Goal: Task Accomplishment & Management: Use online tool/utility

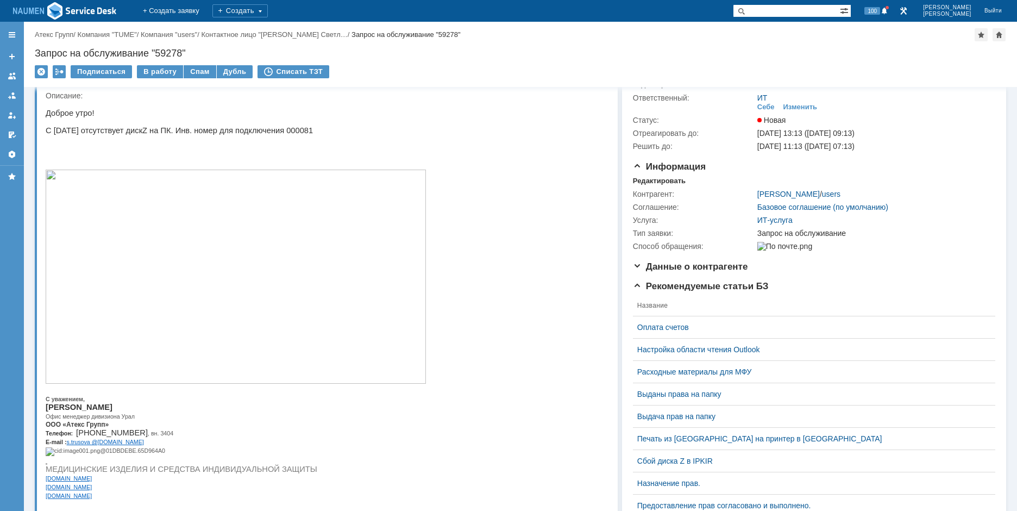
scroll to position [54, 0]
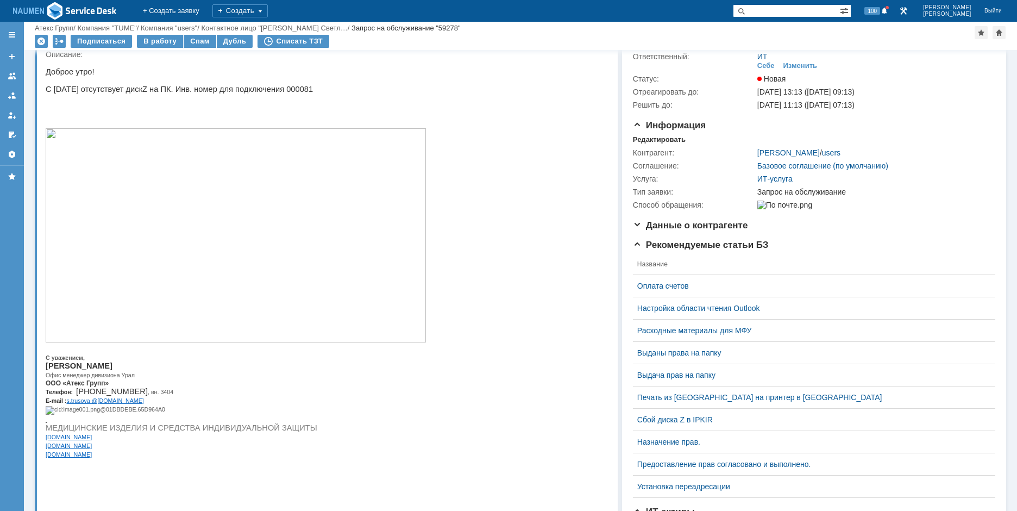
click at [208, 120] on p at bounding box center [236, 115] width 380 height 9
click at [654, 140] on div "Редактировать" at bounding box center [659, 139] width 53 height 9
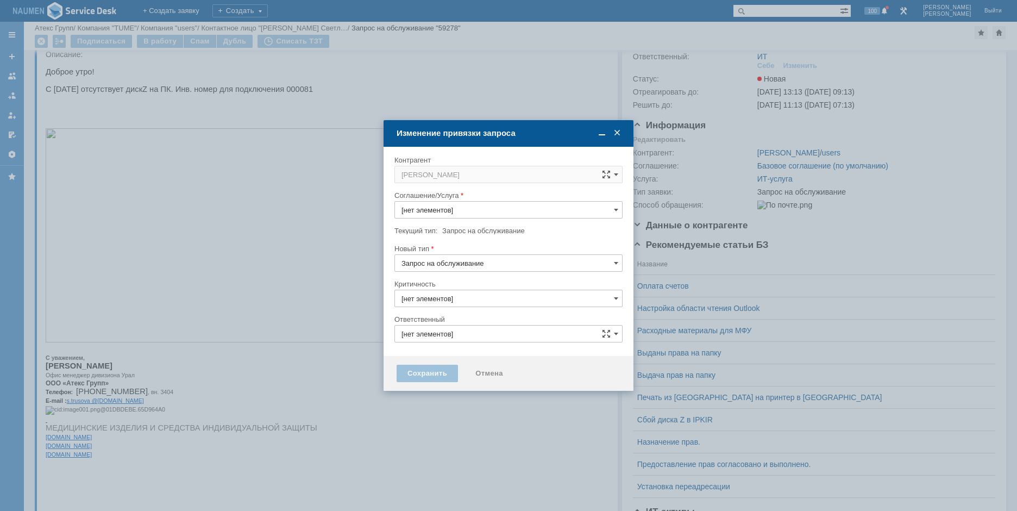
type input "ИТ-услуга"
type input "3. Низкая"
type input "ИТ"
type input "[не указано]"
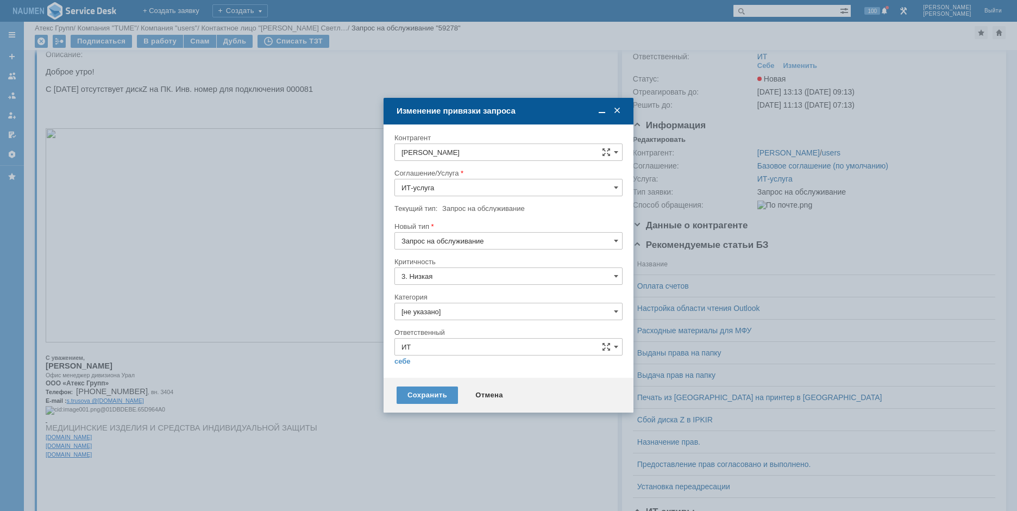
click at [468, 244] on input "Запрос на обслуживание" at bounding box center [509, 240] width 228 height 17
click at [549, 220] on div at bounding box center [509, 218] width 228 height 8
type input "Запрос на обслуживание"
click at [428, 306] on input "[не указано]" at bounding box center [509, 311] width 228 height 17
click at [420, 377] on div "Диск Z" at bounding box center [508, 372] width 227 height 17
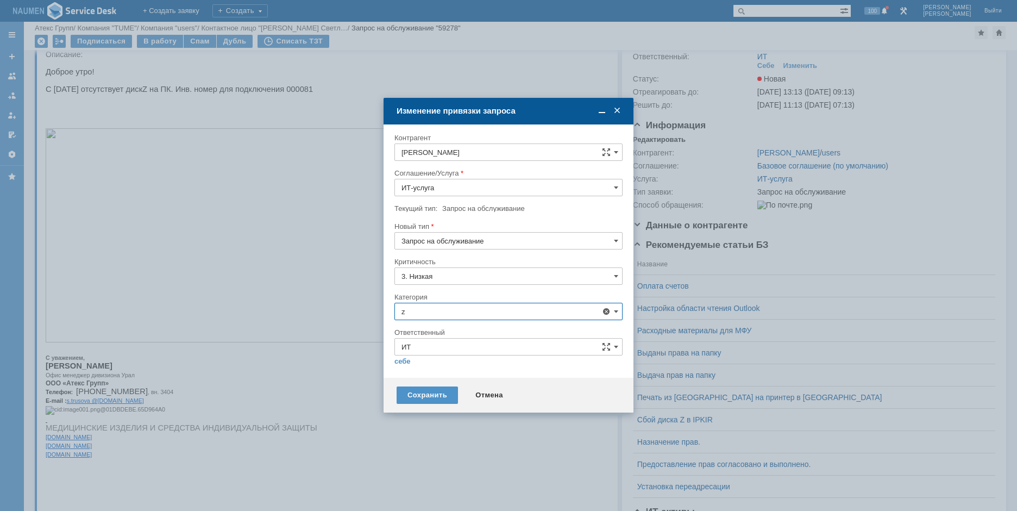
type input "Диск Z"
click at [401, 360] on link "себе" at bounding box center [403, 361] width 16 height 9
type input "[PERSON_NAME]"
type input "Диск Z"
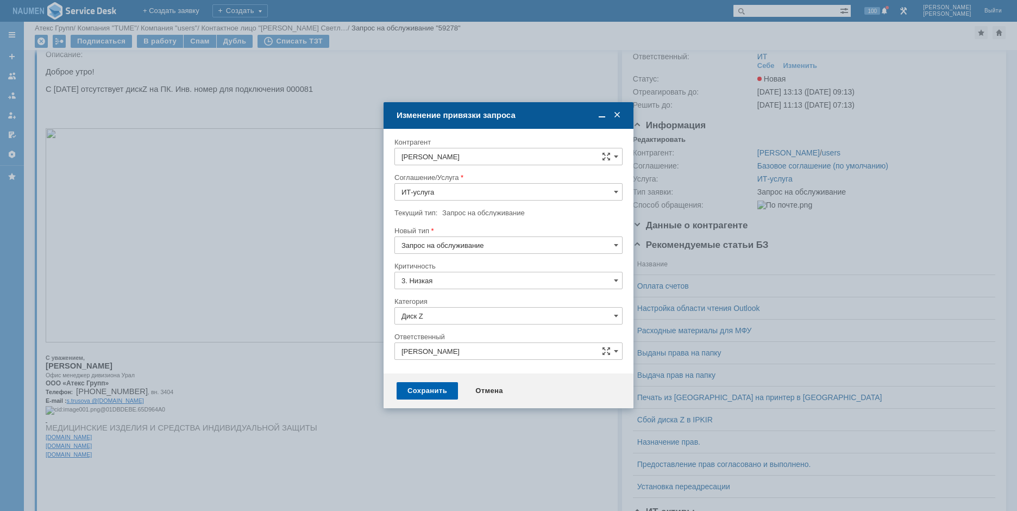
click at [405, 393] on div "Сохранить" at bounding box center [427, 390] width 61 height 17
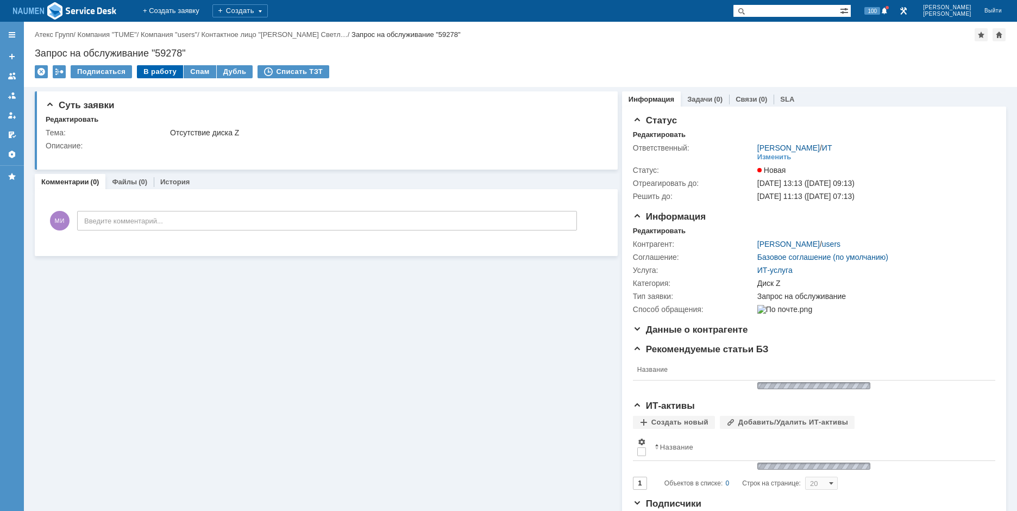
scroll to position [0, 0]
click at [158, 72] on div "В работу" at bounding box center [160, 71] width 46 height 13
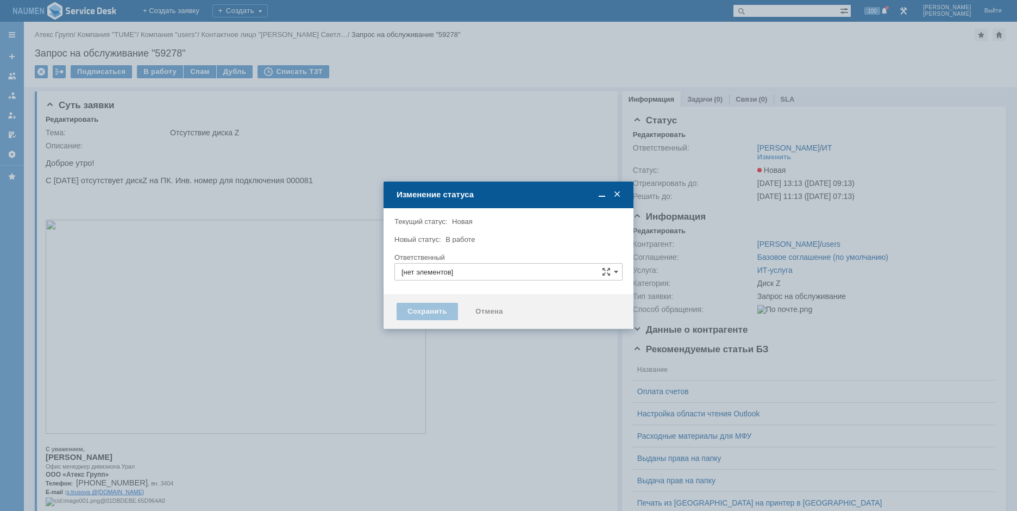
type input "[PERSON_NAME]"
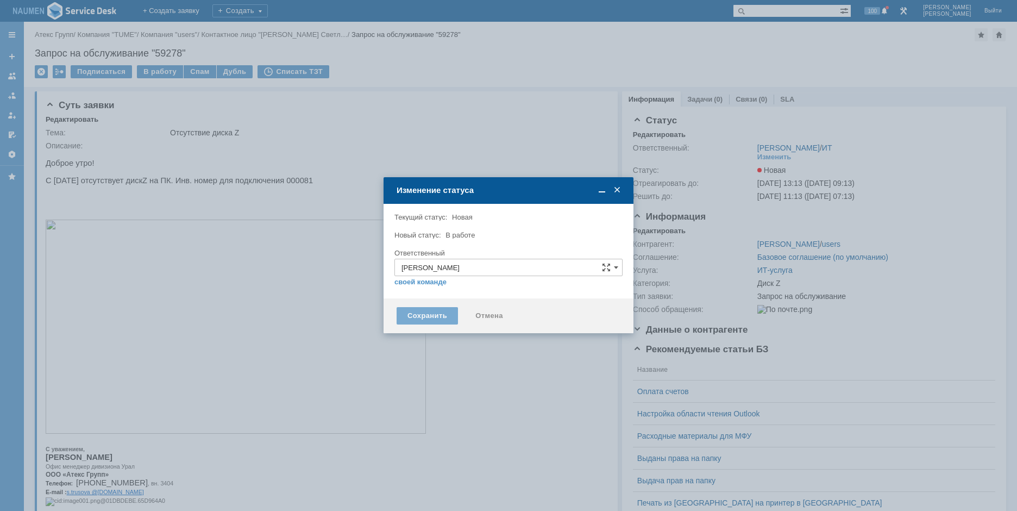
click at [418, 322] on div "Сохранить" at bounding box center [427, 315] width 61 height 17
type input "Диск Z"
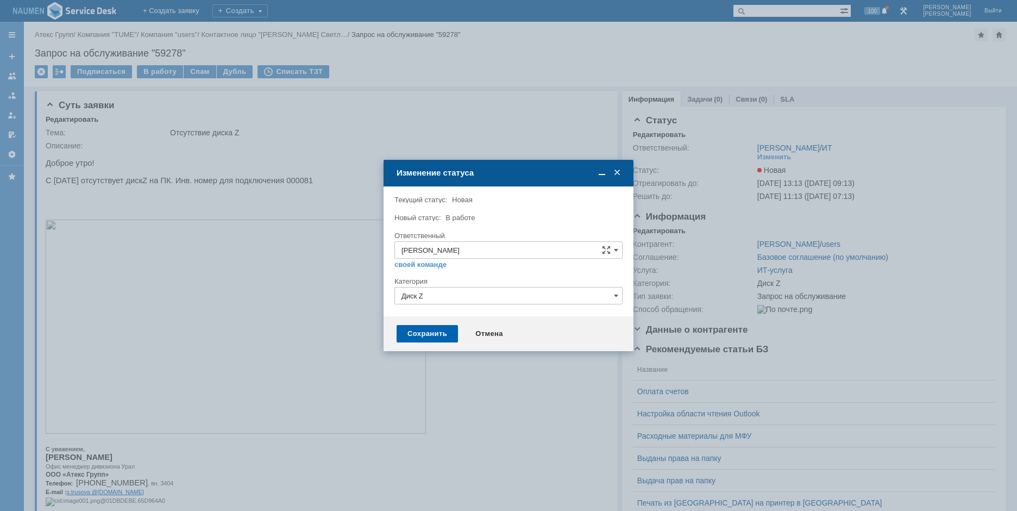
click at [428, 334] on div "Сохранить" at bounding box center [427, 333] width 61 height 17
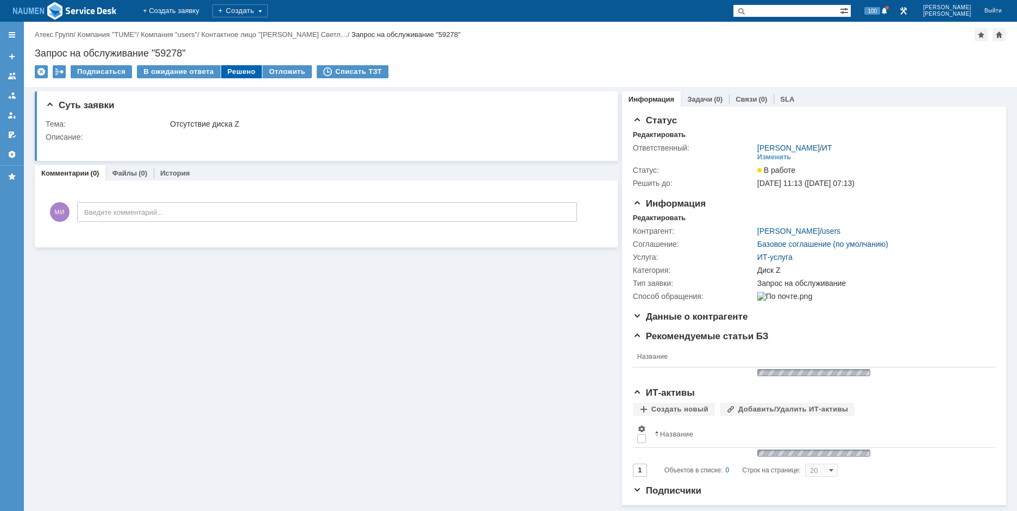
click at [233, 74] on div "Решено" at bounding box center [241, 71] width 41 height 13
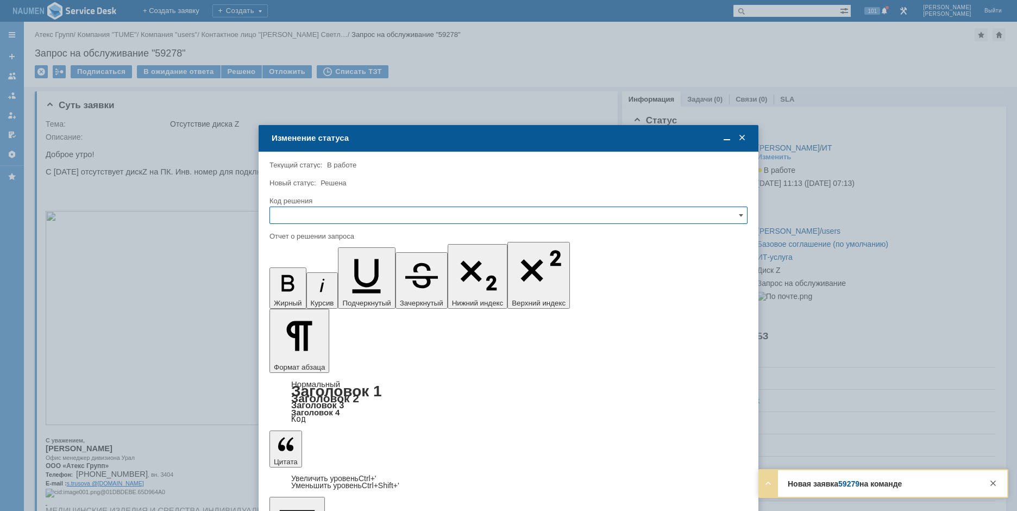
click at [417, 211] on input "text" at bounding box center [509, 215] width 478 height 17
click at [301, 286] on span "Решено" at bounding box center [509, 289] width 464 height 9
type input "Решено"
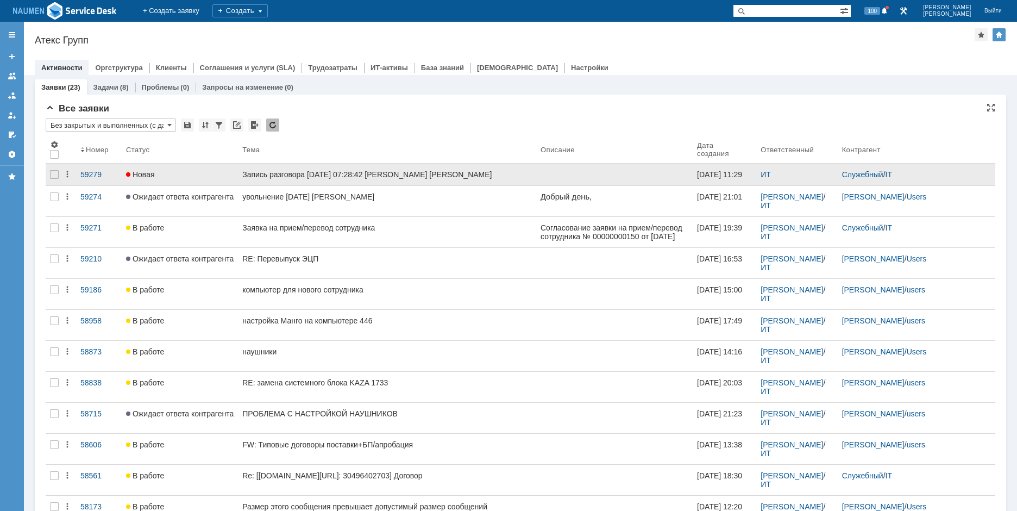
click at [48, 178] on div at bounding box center [54, 175] width 17 height 22
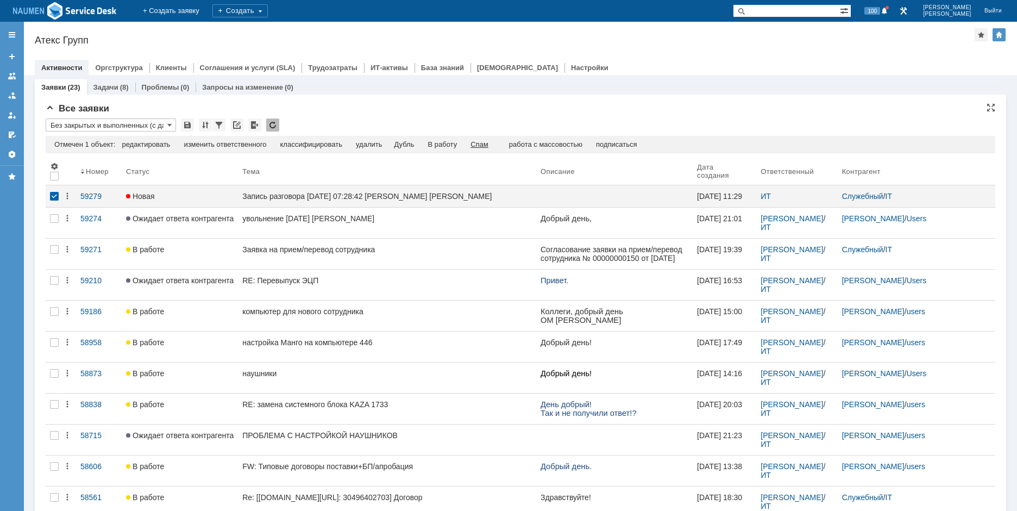
click at [489, 145] on div "Спам" at bounding box center [480, 144] width 18 height 9
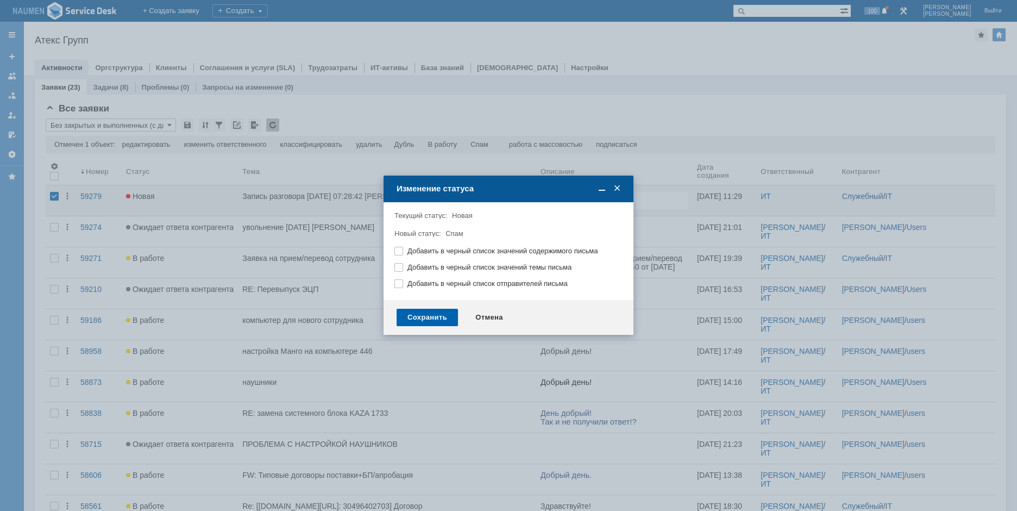
click at [438, 319] on div "Сохранить" at bounding box center [427, 317] width 61 height 17
